Goal: Information Seeking & Learning: Learn about a topic

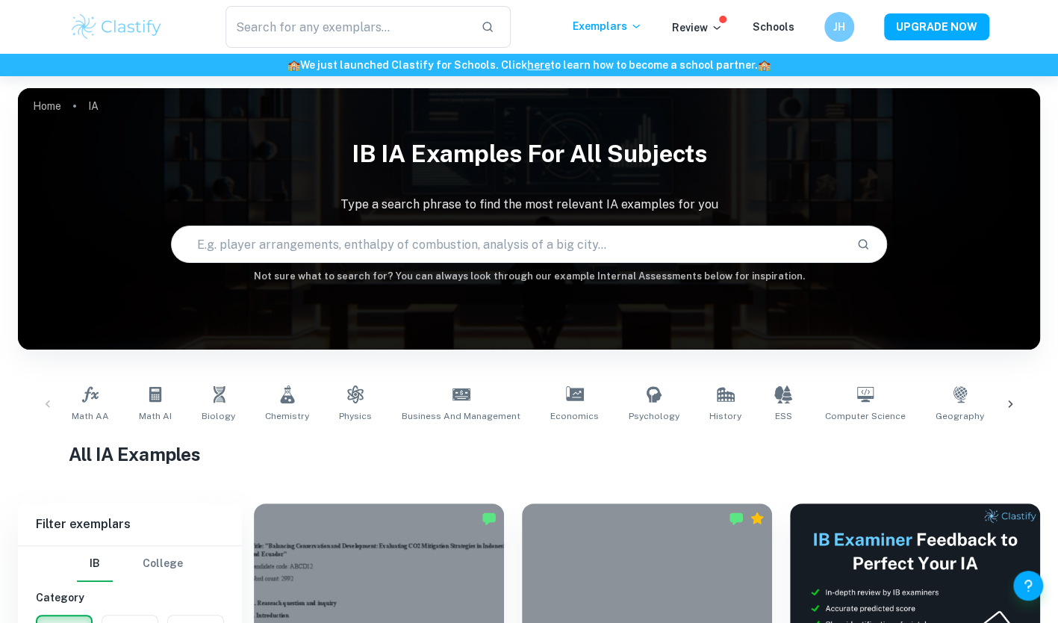
click at [404, 242] on input "text" at bounding box center [508, 244] width 672 height 42
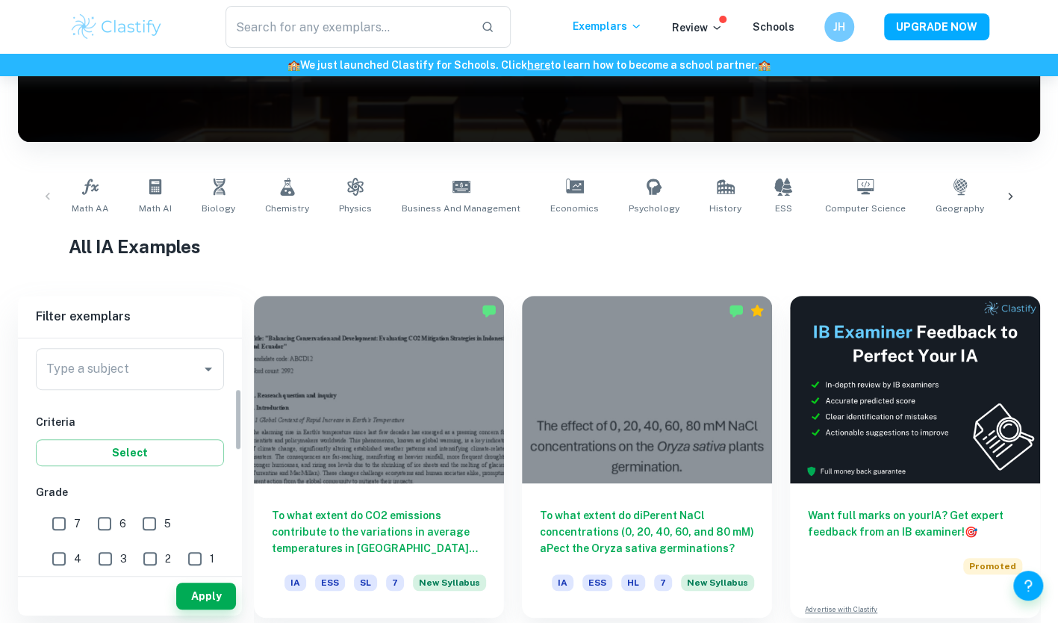
scroll to position [188, 0]
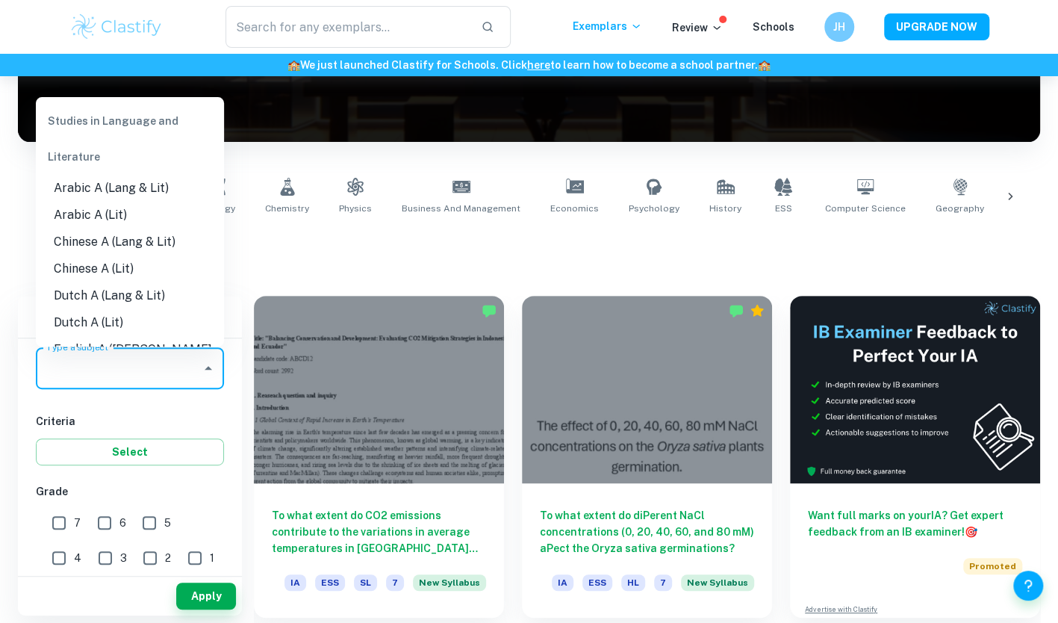
click at [150, 363] on input "Type a subject" at bounding box center [119, 368] width 152 height 28
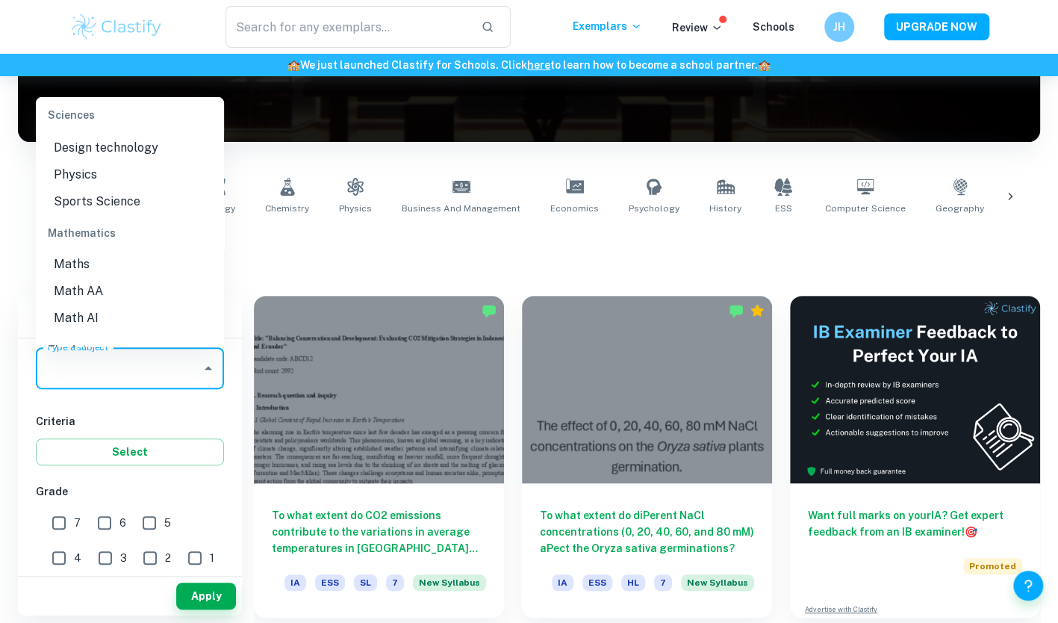
scroll to position [1950, 0]
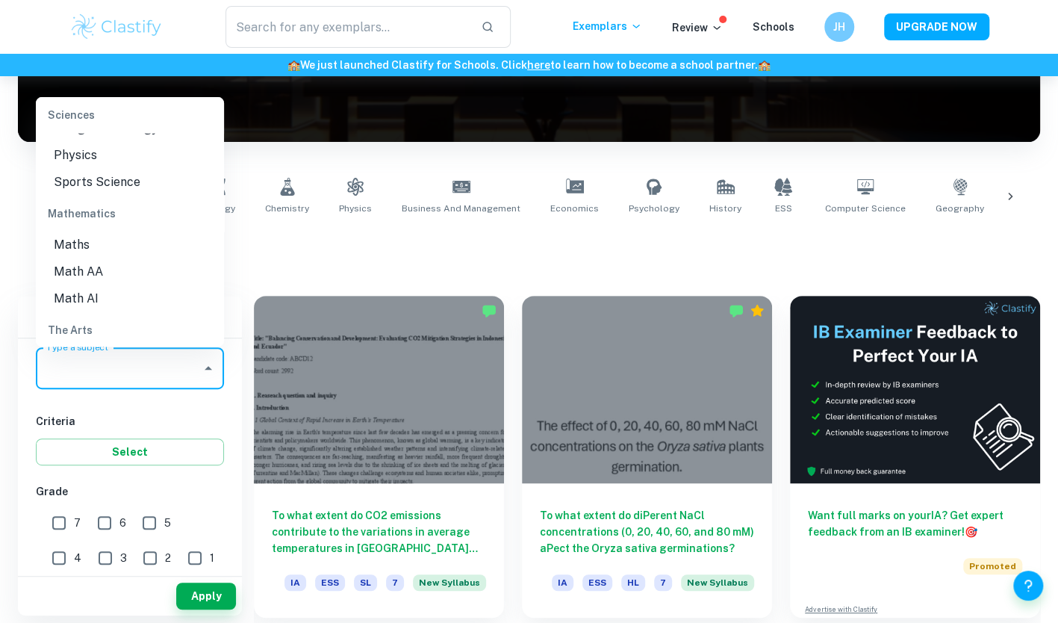
click at [111, 270] on li "Math AA" at bounding box center [130, 271] width 188 height 27
type input "Math AA"
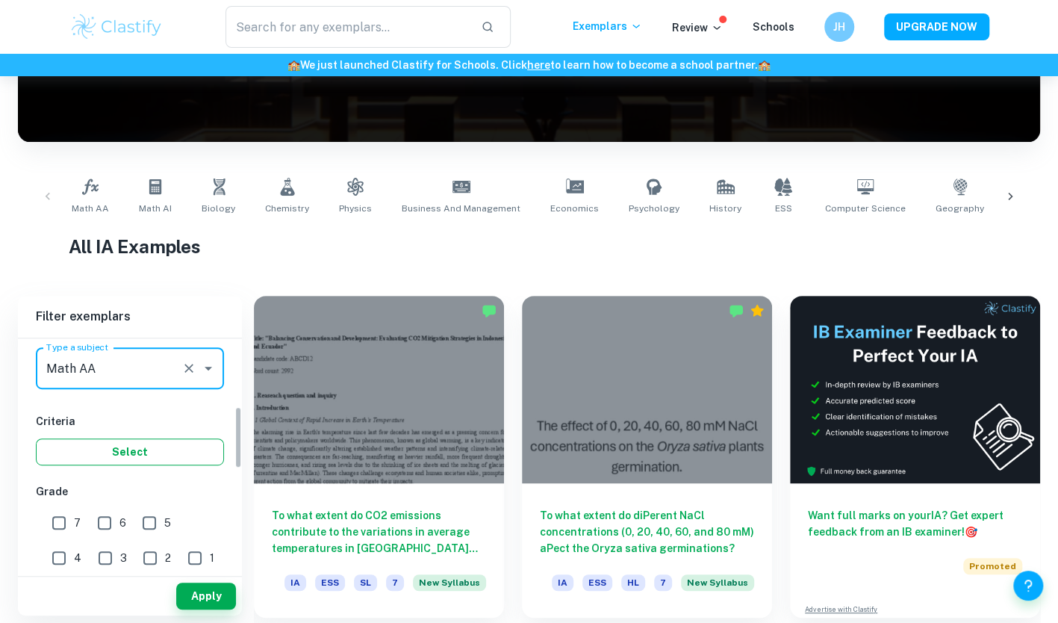
scroll to position [259, 0]
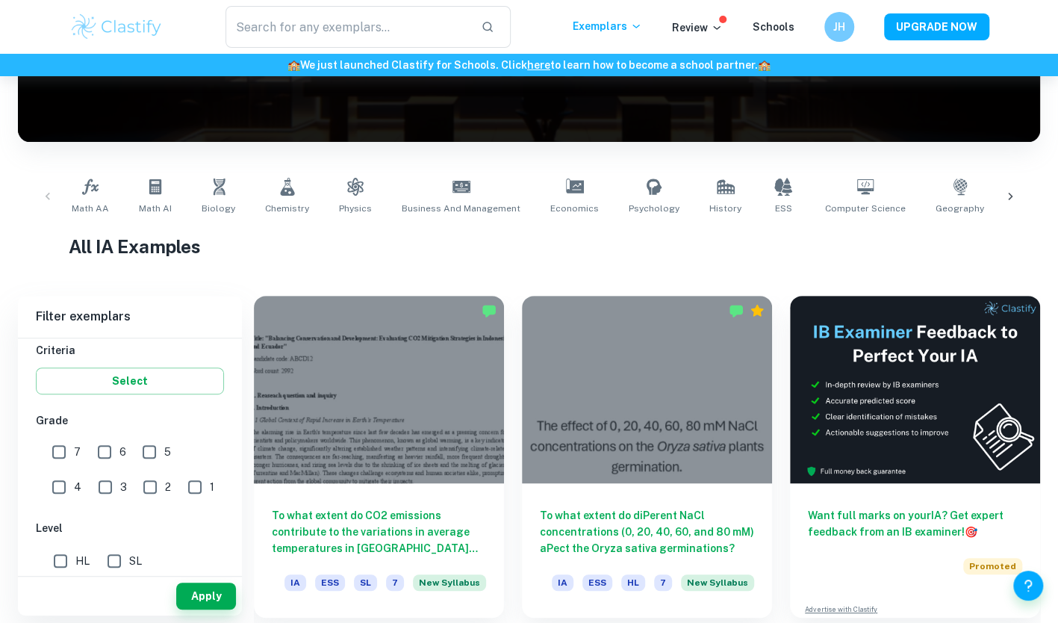
click at [66, 450] on input "7" at bounding box center [59, 452] width 30 height 30
checkbox input "true"
click at [119, 553] on input "SL" at bounding box center [114, 561] width 30 height 30
checkbox input "true"
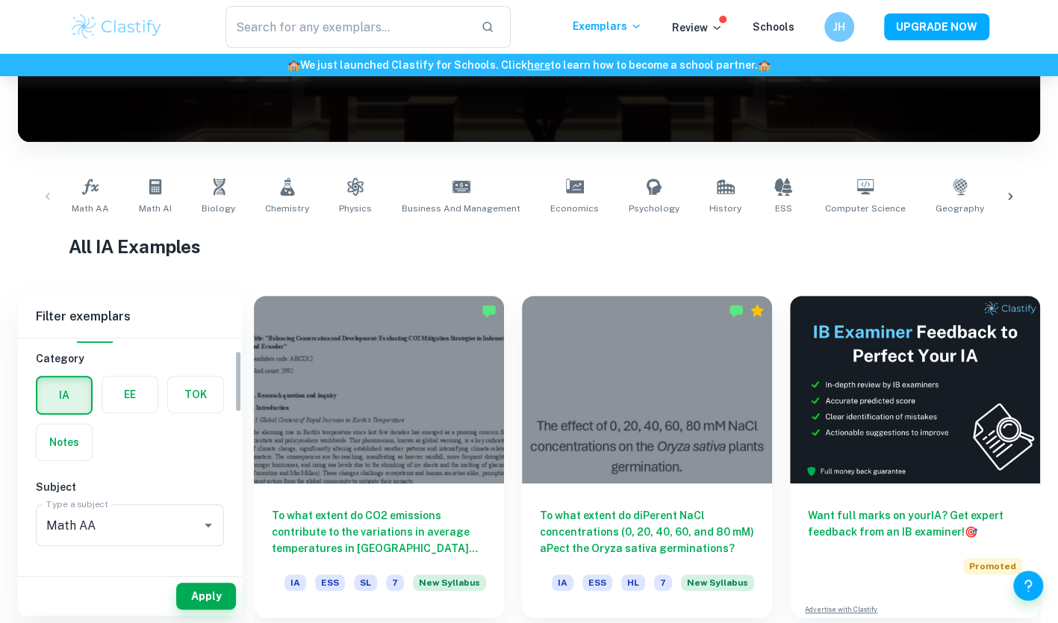
scroll to position [0, 0]
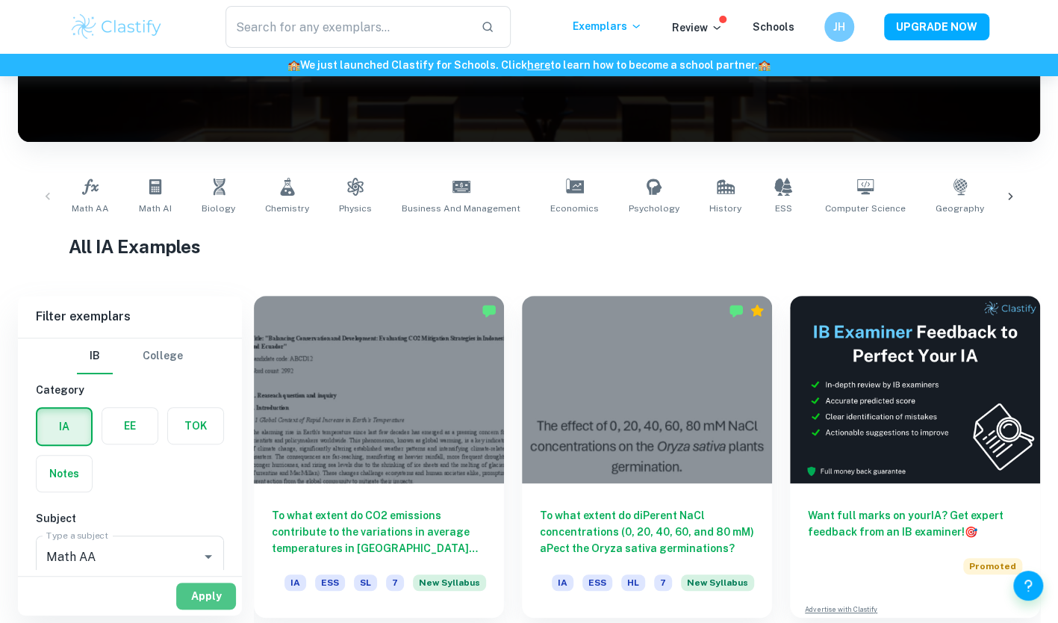
click at [196, 587] on button "Apply" at bounding box center [206, 595] width 60 height 27
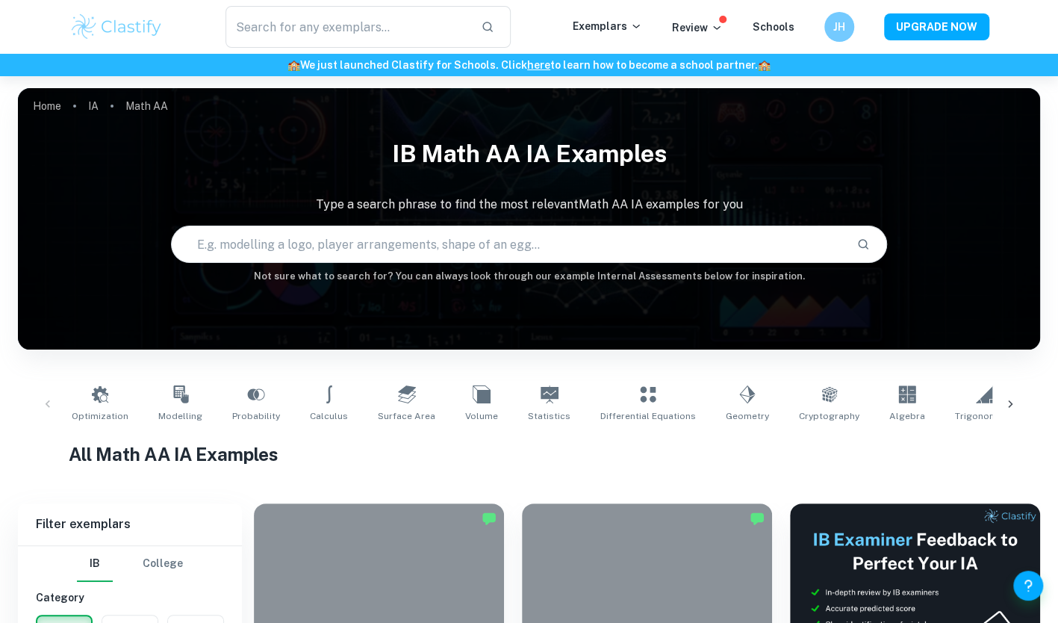
click at [389, 232] on input "text" at bounding box center [508, 244] width 672 height 42
type input "modelling the cooling curve for tea"
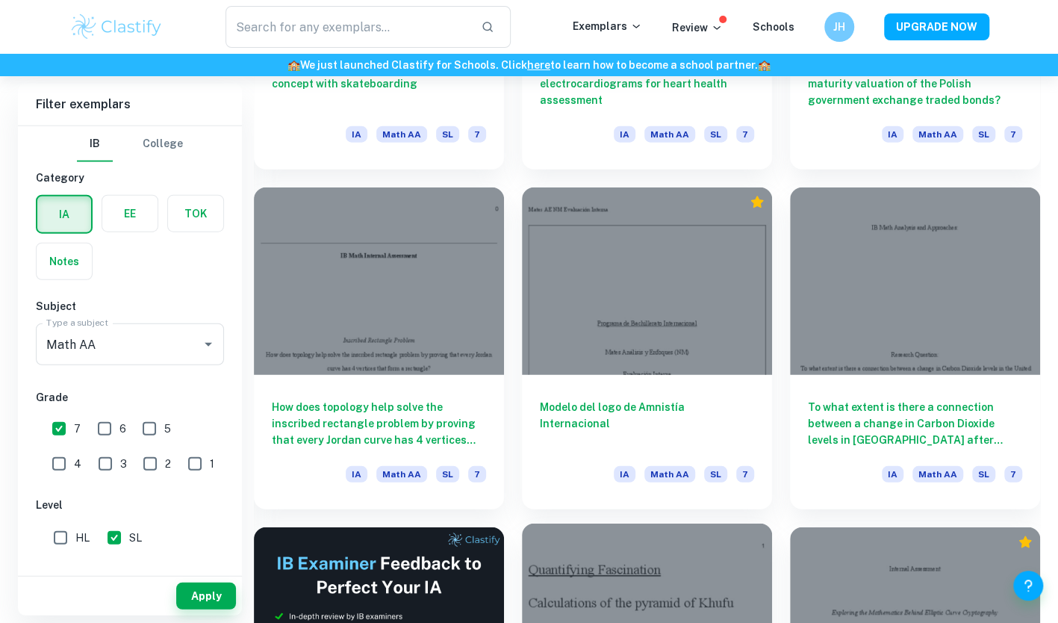
scroll to position [1980, 0]
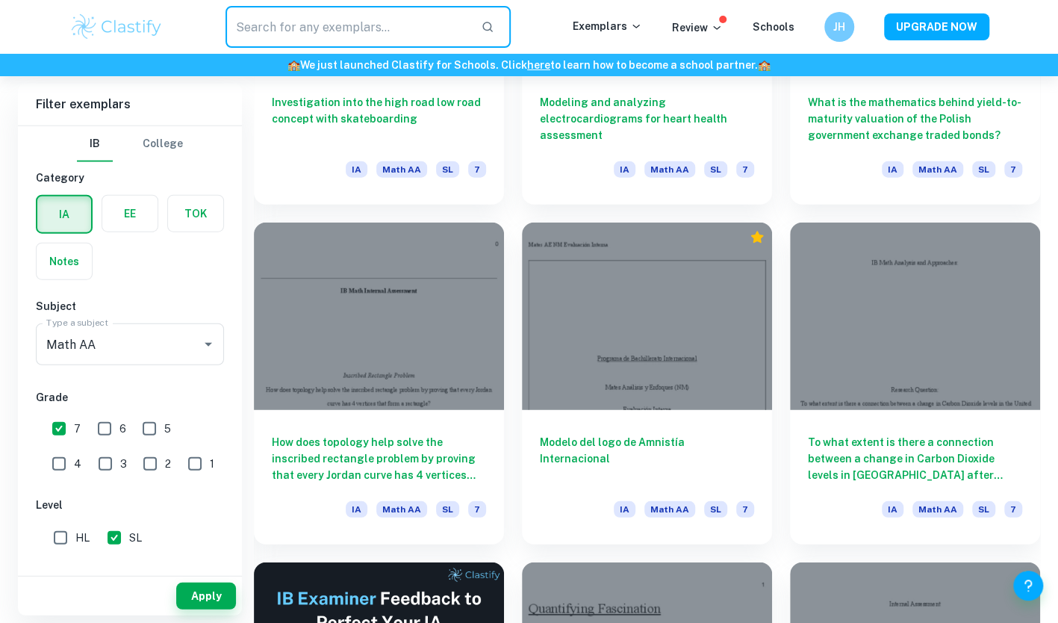
click at [434, 25] on input "text" at bounding box center [347, 27] width 244 height 42
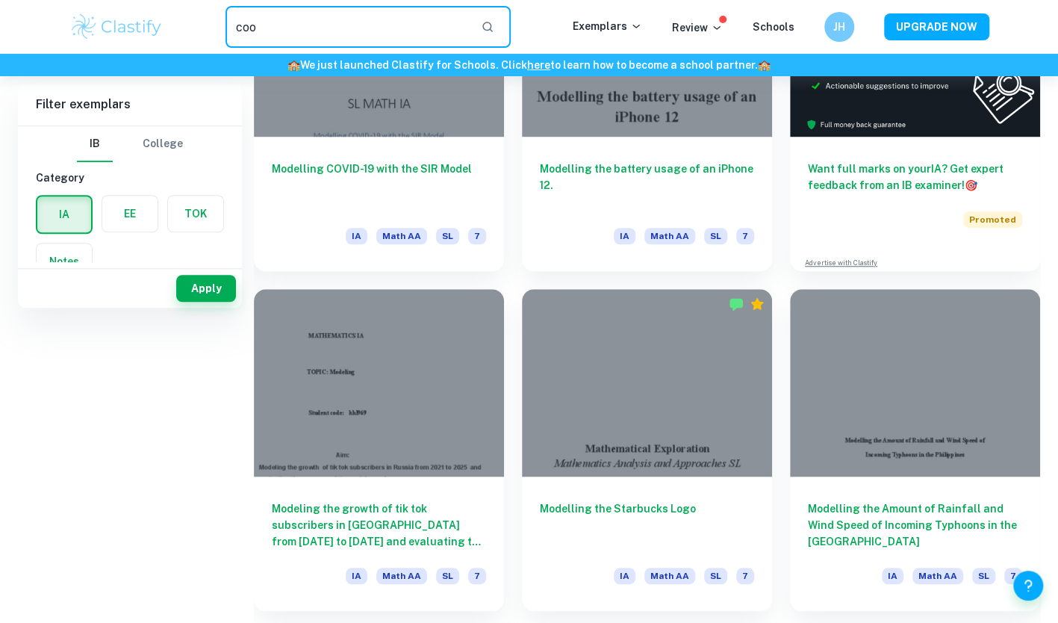
scroll to position [0, 0]
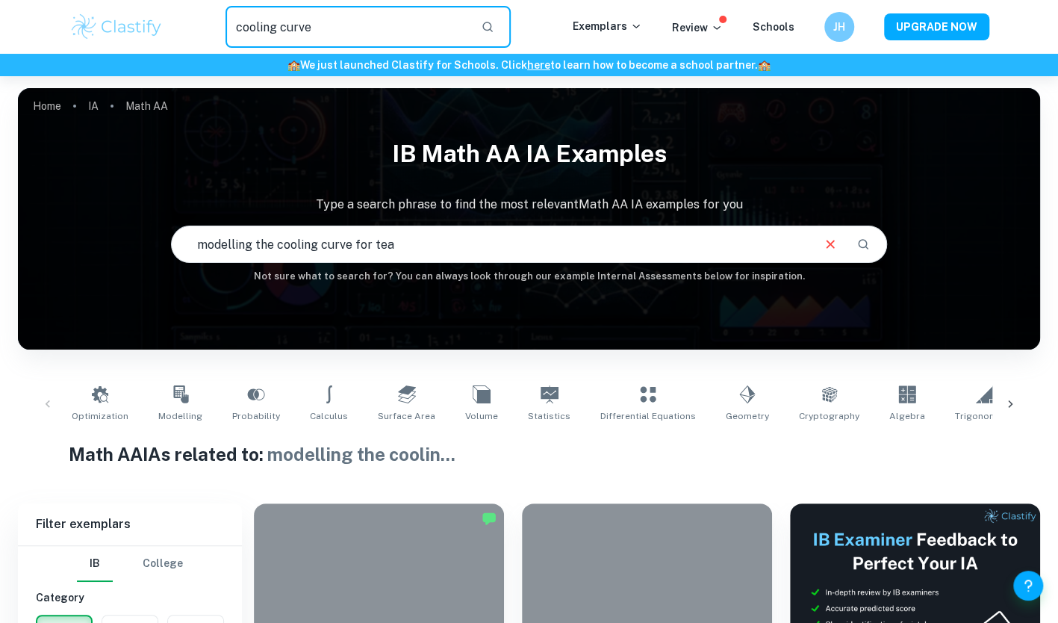
type input "cooling curve"
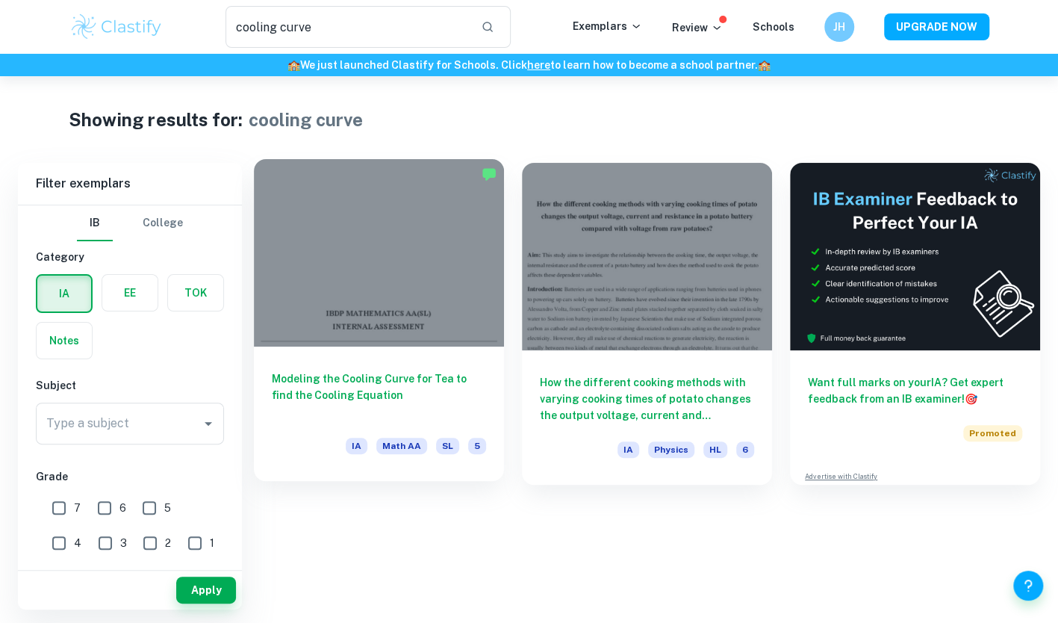
click at [378, 299] on div at bounding box center [379, 252] width 250 height 187
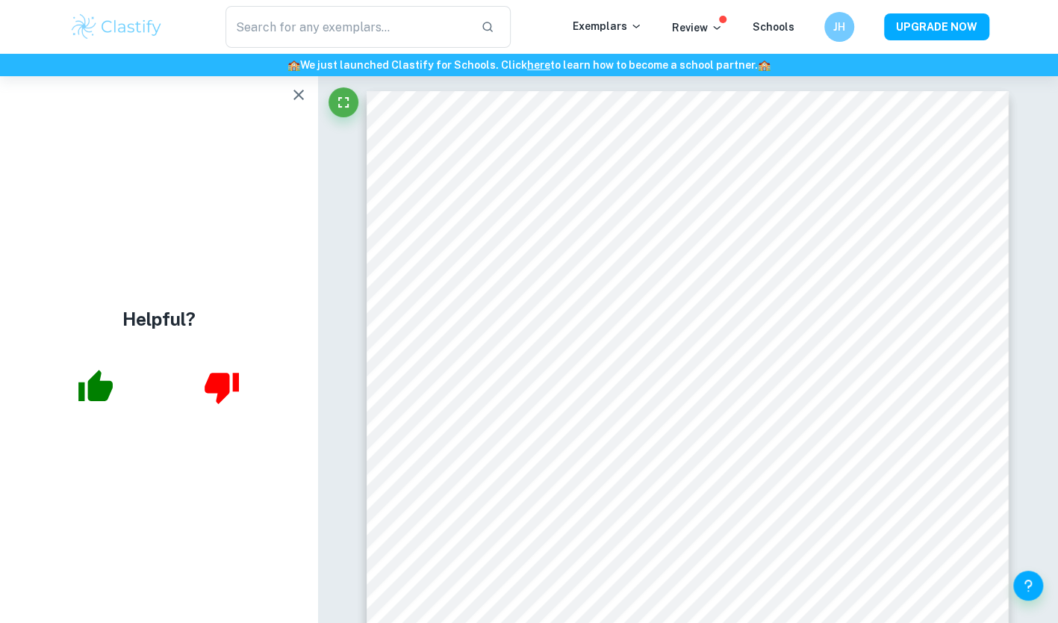
click at [296, 99] on icon "button" at bounding box center [299, 95] width 18 height 18
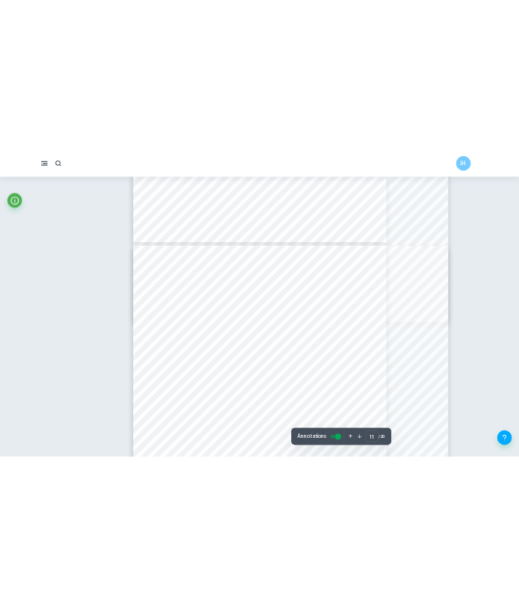
scroll to position [7111, 0]
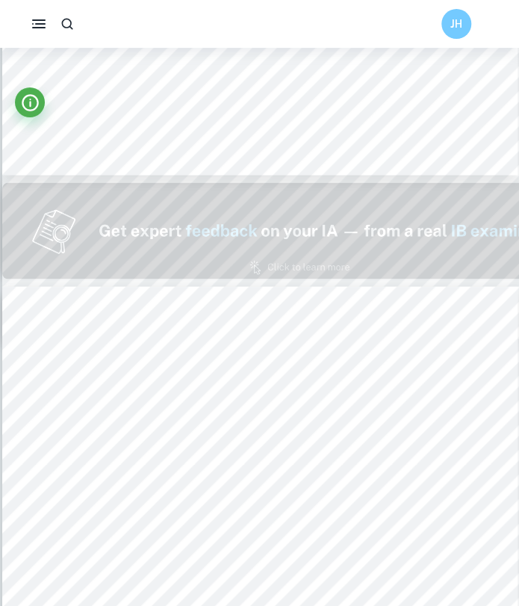
type input "1"
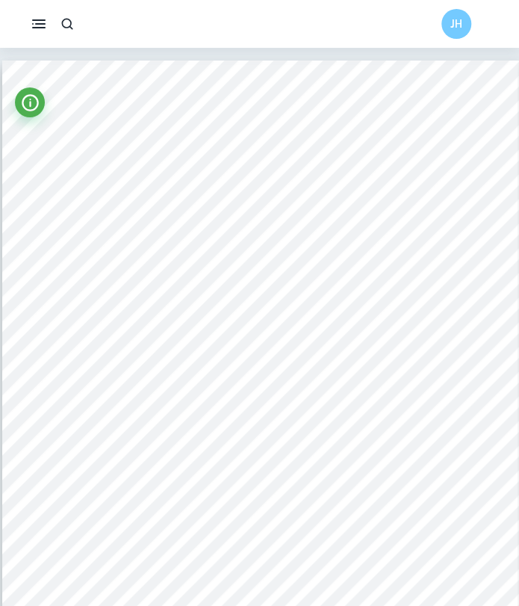
scroll to position [0, 0]
